Goal: Navigation & Orientation: Find specific page/section

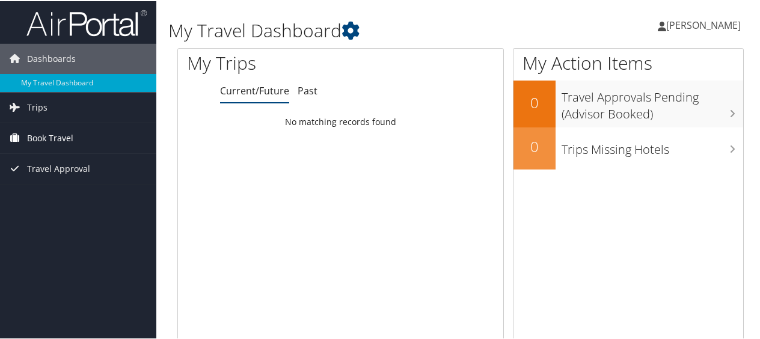
click at [52, 138] on span "Book Travel" at bounding box center [50, 137] width 46 height 30
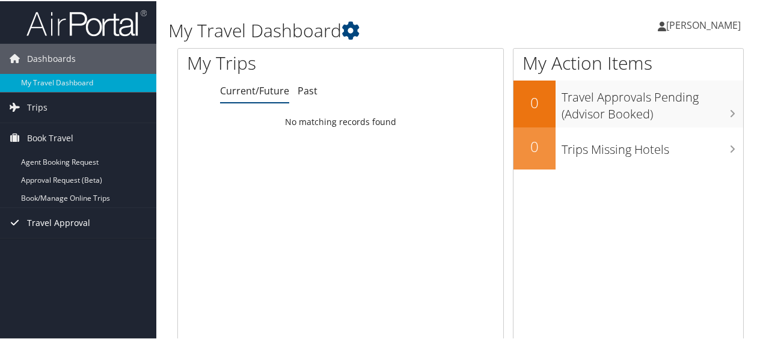
click at [70, 219] on span "Travel Approval" at bounding box center [58, 222] width 63 height 30
click at [84, 105] on link "Trips" at bounding box center [78, 106] width 156 height 30
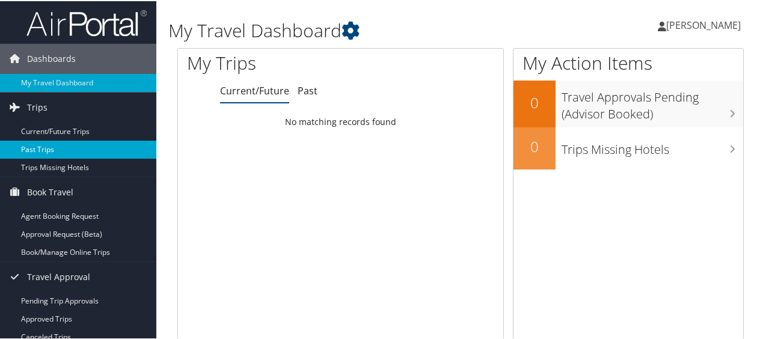
click at [49, 145] on link "Past Trips" at bounding box center [78, 148] width 156 height 18
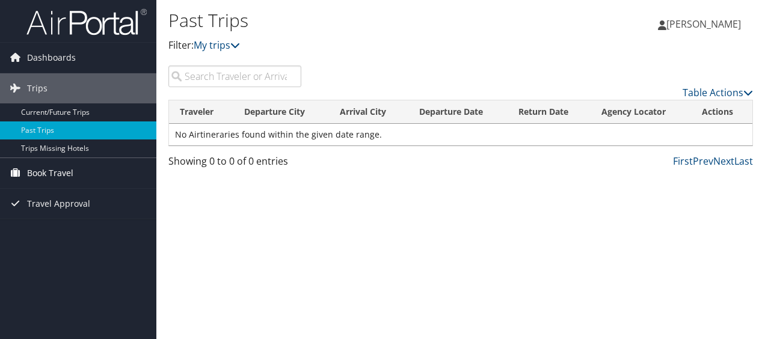
click at [64, 167] on span "Book Travel" at bounding box center [50, 173] width 46 height 30
